Goal: Use online tool/utility: Use online tool/utility

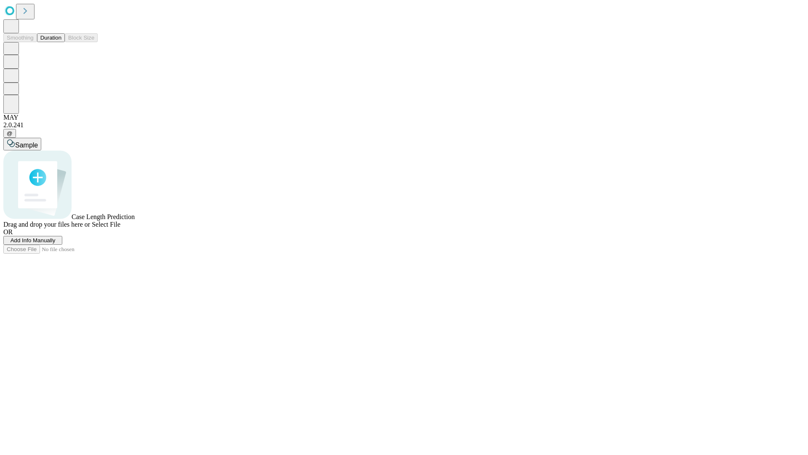
click at [61, 42] on button "Duration" at bounding box center [51, 37] width 28 height 9
click at [120, 228] on span "Select File" at bounding box center [106, 224] width 29 height 7
